Goal: Transaction & Acquisition: Purchase product/service

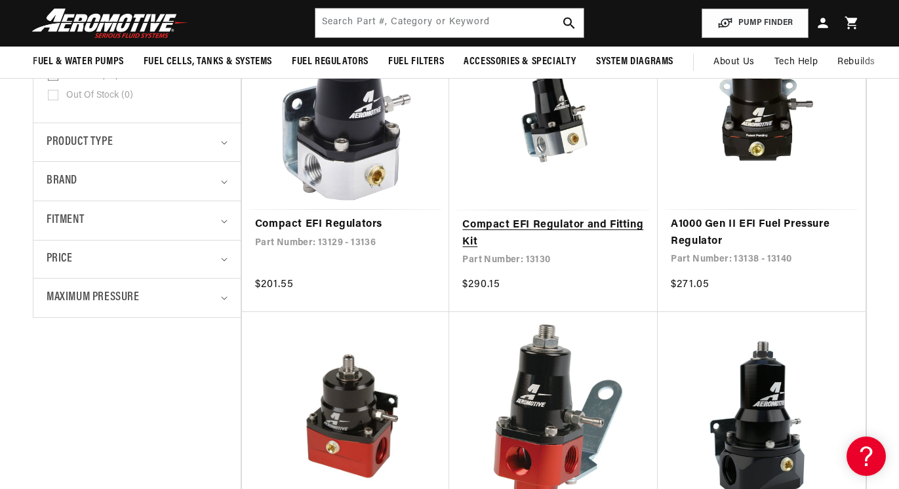
scroll to position [349, 0]
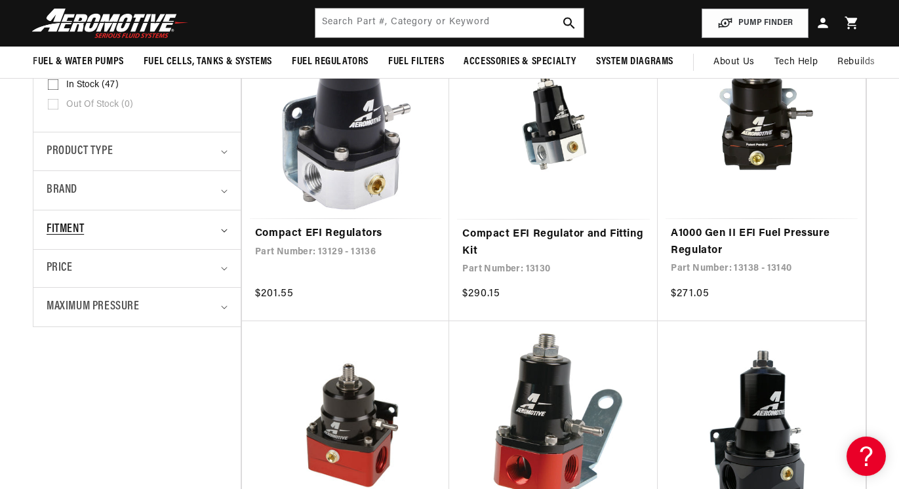
click at [83, 229] on span "Fitment" at bounding box center [65, 229] width 37 height 19
click at [52, 302] on input "Vehicle Specific (5) Vehicle Specific (5 products)" at bounding box center [53, 307] width 10 height 10
checkbox input "true"
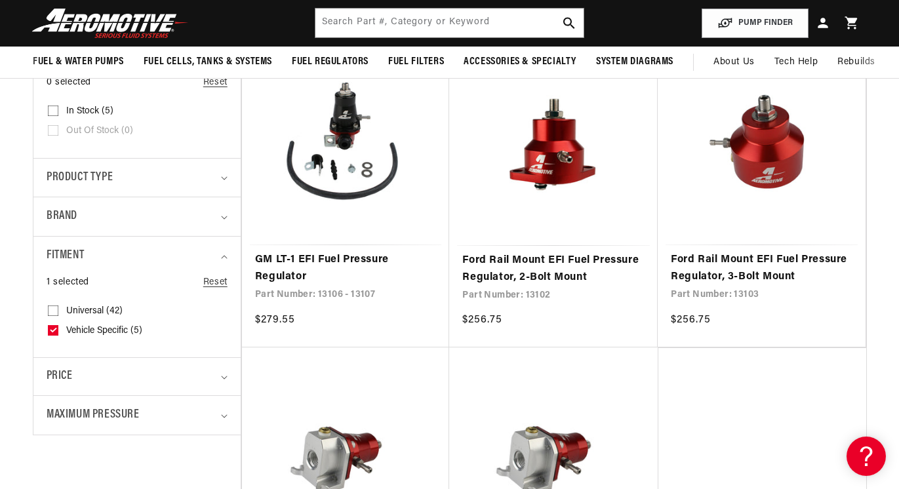
scroll to position [321, 0]
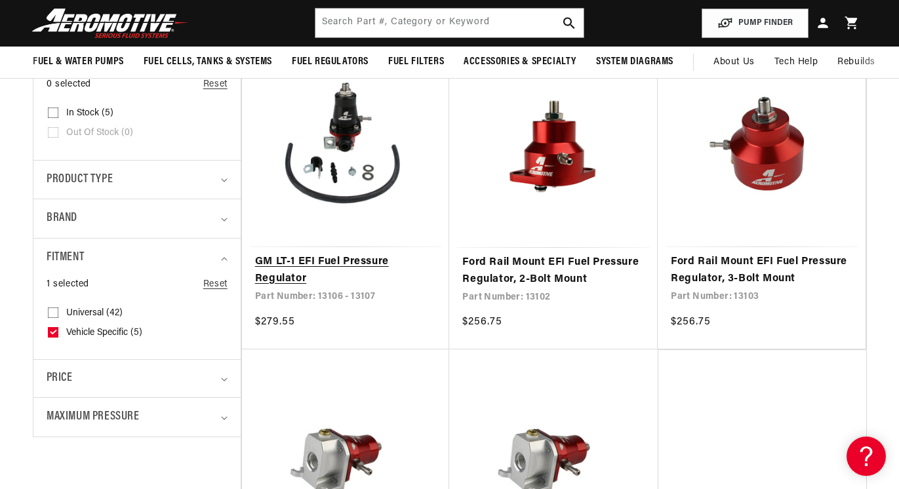
click at [378, 254] on link "GM LT-1 EFI Fuel Pressure Regulator" at bounding box center [346, 270] width 182 height 33
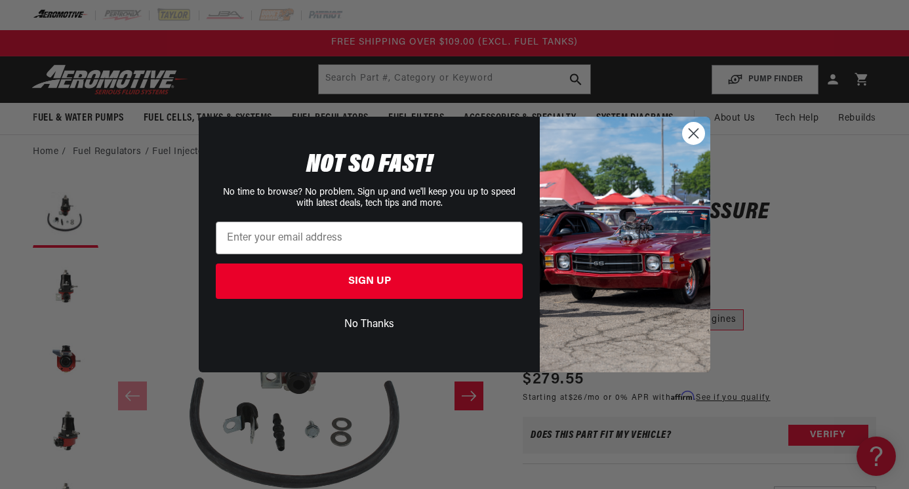
click at [692, 130] on circle "Close dialog" at bounding box center [693, 134] width 22 height 22
